Goal: Find contact information: Find contact information

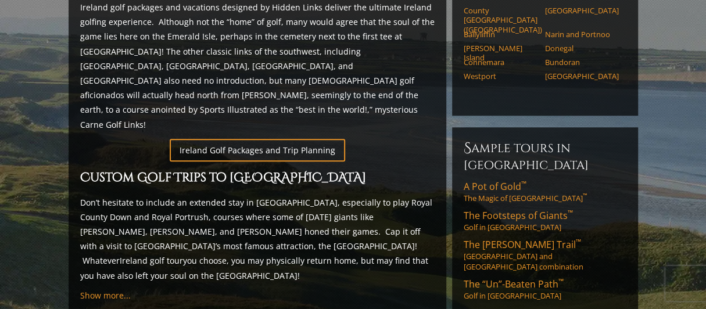
scroll to position [660, 0]
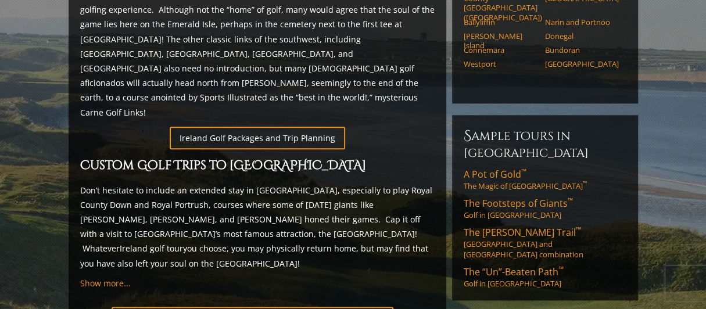
drag, startPoint x: 709, startPoint y: 49, endPoint x: 713, endPoint y: 163, distance: 113.3
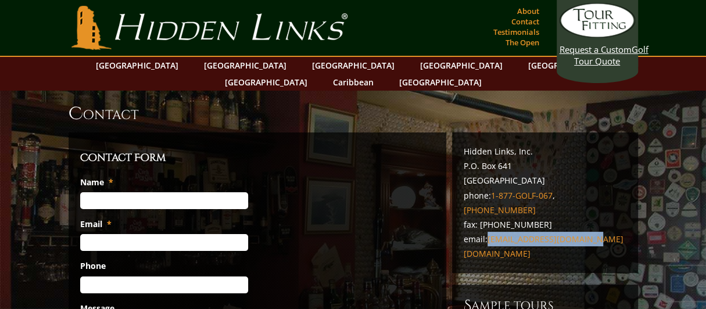
drag, startPoint x: 588, startPoint y: 208, endPoint x: 488, endPoint y: 213, distance: 99.4
click at [488, 213] on p "Hidden Links, Inc. P.O. [GEOGRAPHIC_DATA] phone: [PHONE_NUMBER] , [PHONE_NUMBER…" at bounding box center [544, 202] width 163 height 117
copy link "[EMAIL_ADDRESS][DOMAIN_NAME]"
